Goal: Contribute content: Contribute content

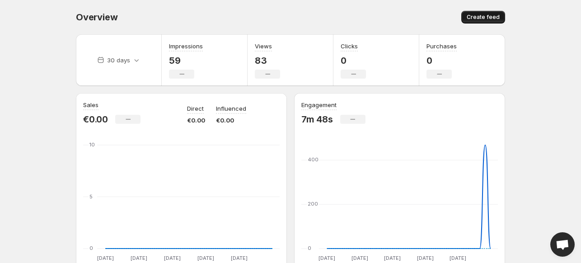
click at [494, 12] on button "Create feed" at bounding box center [483, 17] width 44 height 13
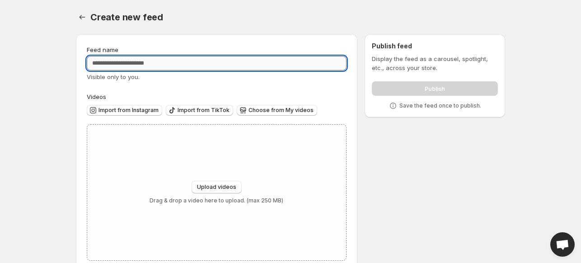
click at [219, 61] on input "Feed name" at bounding box center [217, 63] width 260 height 14
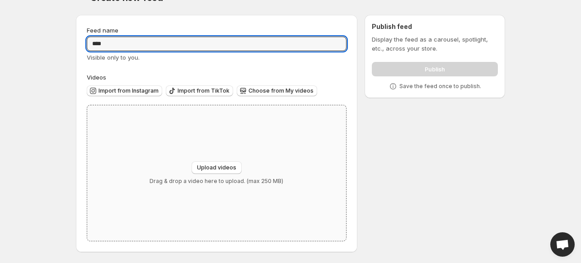
type input "****"
click at [243, 160] on div "Upload videos Drag & drop a video here to upload. (max 250 MB)" at bounding box center [216, 173] width 259 height 136
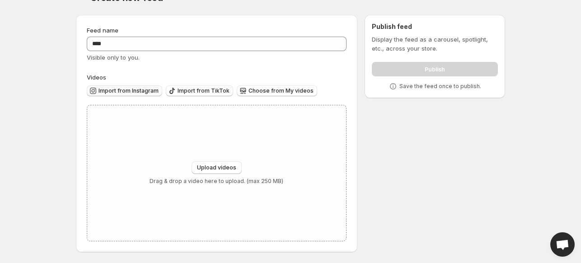
click at [144, 90] on span "Import from Instagram" at bounding box center [129, 90] width 60 height 7
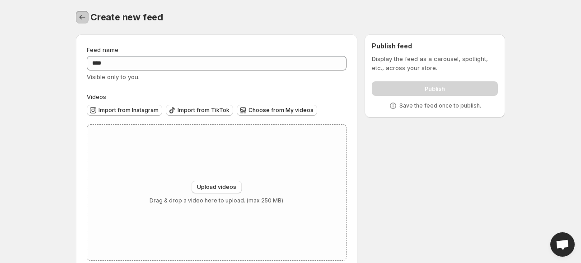
click at [85, 22] on icon "Settings" at bounding box center [82, 17] width 9 height 9
click at [82, 22] on button "Settings" at bounding box center [82, 17] width 13 height 13
